Goal: Information Seeking & Learning: Learn about a topic

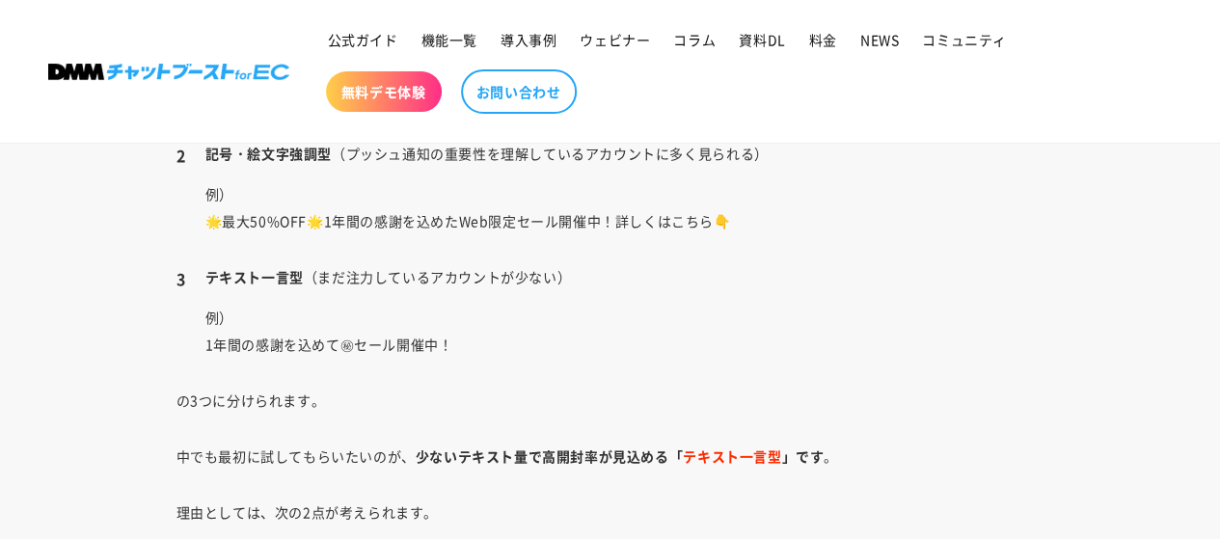
scroll to position [3996, 0]
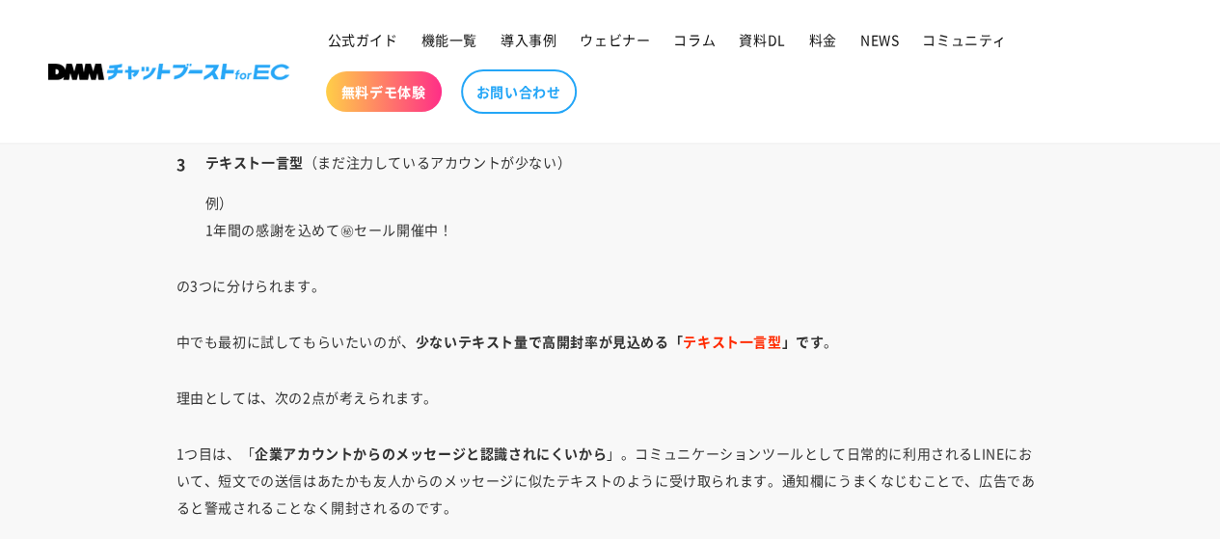
click at [526, 411] on div "LINE公式アカウントのプッシュ通知機能について、実際どのように活用できるのか完全に理解できている方は少ないのではないでしょうか。 LINE公式アカウント に…" at bounding box center [610, 321] width 965 height 6300
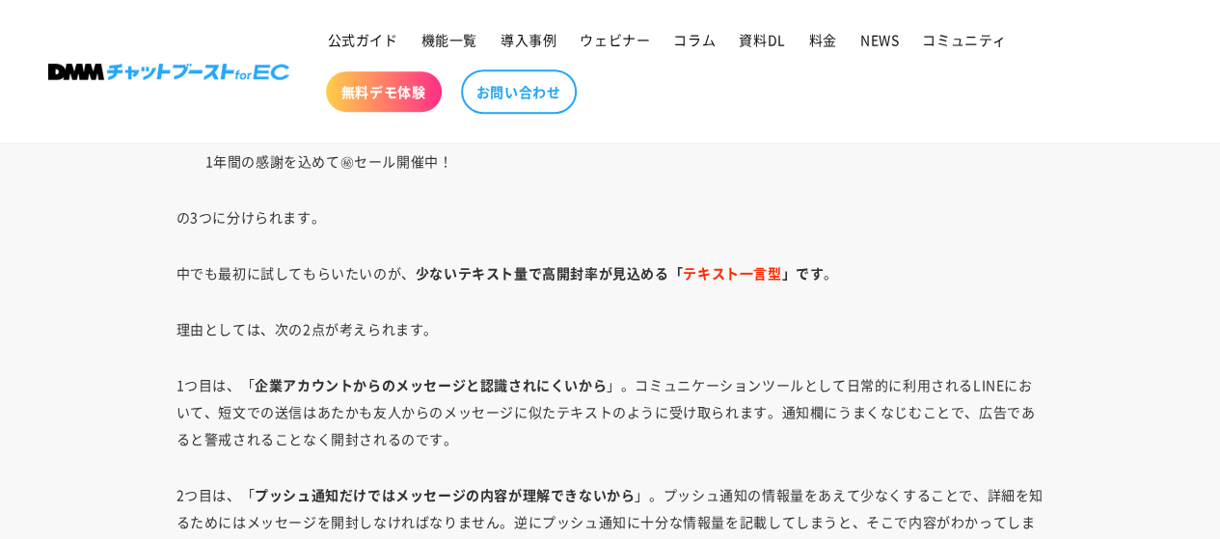
scroll to position [4092, 0]
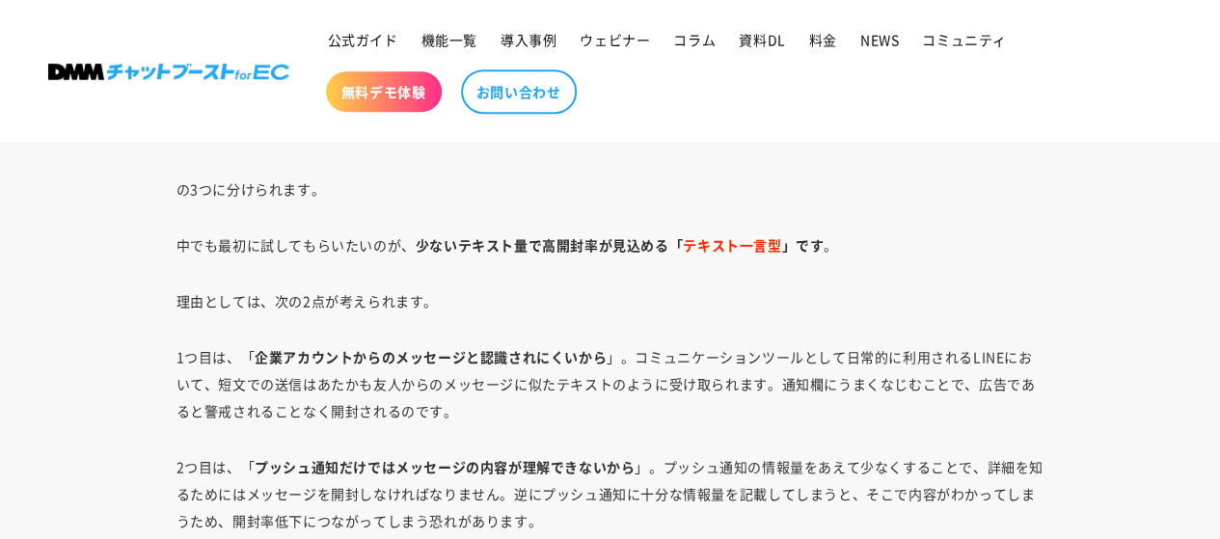
click at [728, 333] on div "LINE公式アカウントのプッシュ通知機能について、実際どのように活用できるのか完全に理解できている方は少ないのではないでしょうか。 LINE公式アカウント に…" at bounding box center [610, 224] width 965 height 6300
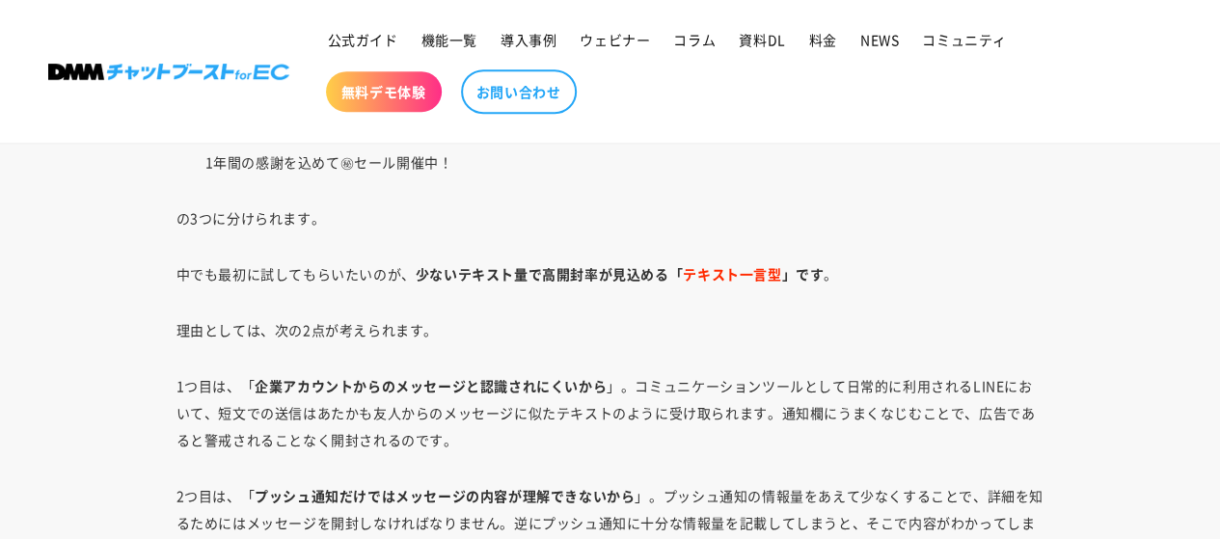
scroll to position [4189, 0]
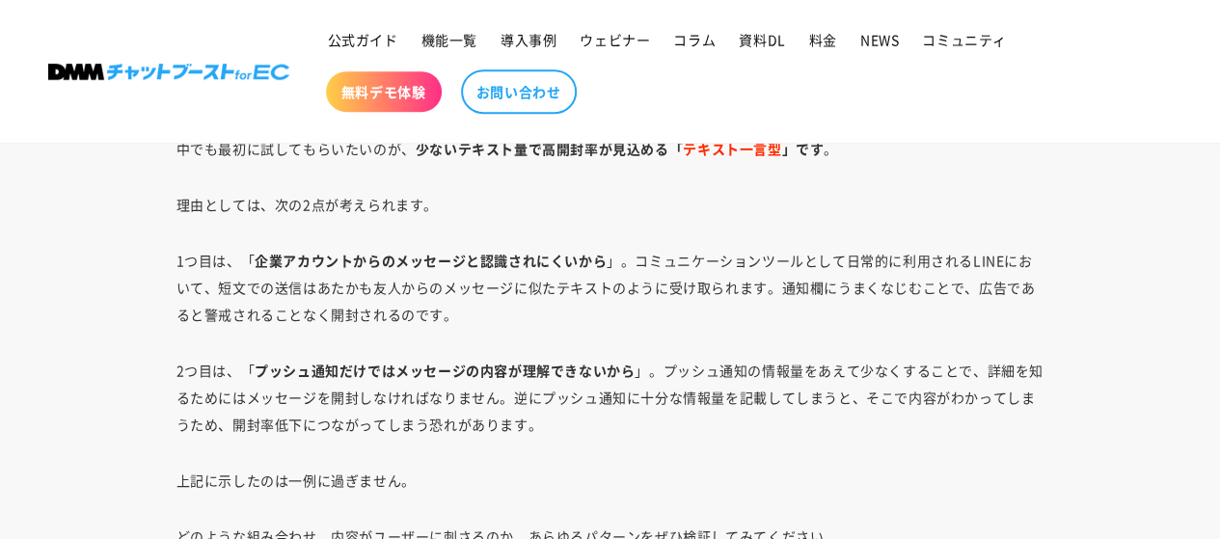
click at [509, 307] on p "1つ目は、「 企業アカウントからのメッセージと認識されにくいから 」。コミュニケーションツールとして日常的に利用されるLINEにおいて、短文での送信はあたかも…" at bounding box center [611, 287] width 868 height 81
click at [686, 338] on div "LINE公式アカウントのプッシュ通知機能について、実際どのように活用できるのか完全に理解できている方は少ないのではないでしょうか。 LINE公式アカウント に…" at bounding box center [610, 128] width 965 height 6300
click at [503, 432] on p "2つ目は、「 プッシュ通知だけではメッセージの内容が理解できないから 」。プッシュ通知の情報量をあえて少なくすることで、詳細を知るためにはメッセージを開封しな…" at bounding box center [611, 397] width 868 height 81
click at [581, 420] on p "2つ目は、「 プッシュ通知だけではメッセージの内容が理解できないから 」。プッシュ通知の情報量をあえて少なくすることで、詳細を知るためにはメッセージを開封しな…" at bounding box center [611, 397] width 868 height 81
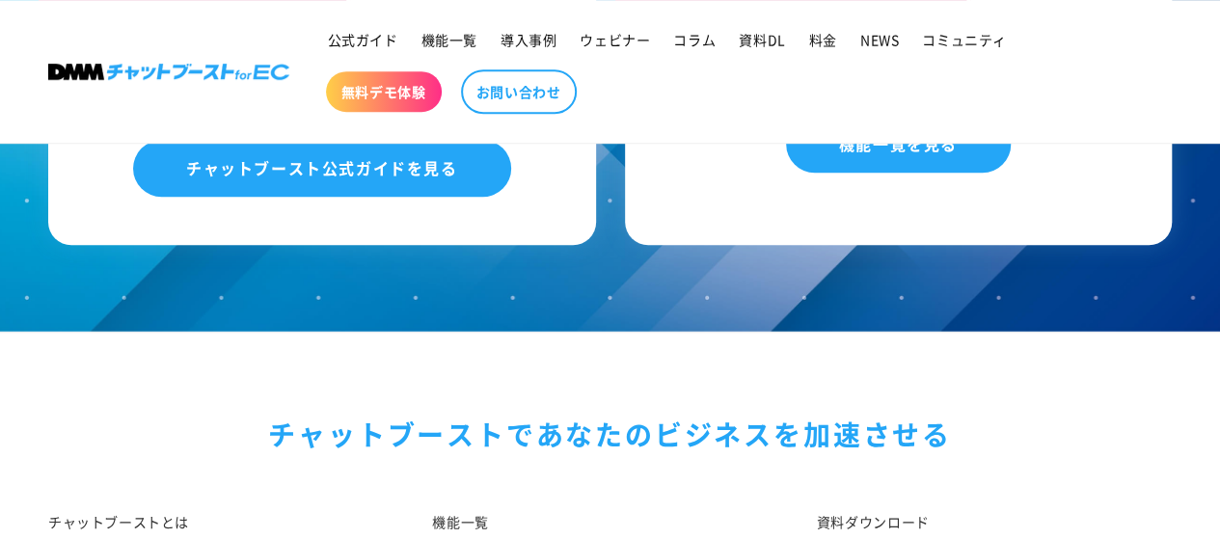
scroll to position [7370, 0]
